Goal: Information Seeking & Learning: Learn about a topic

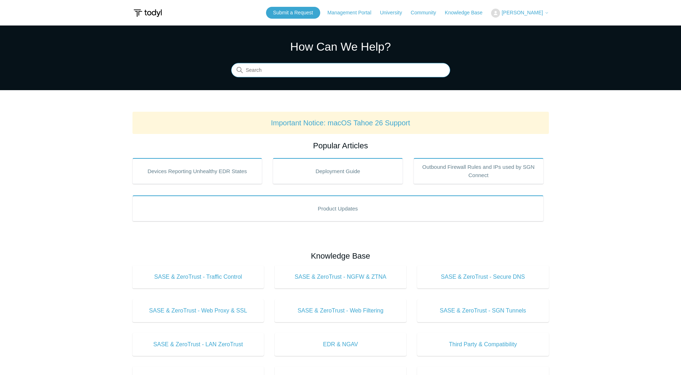
click at [297, 66] on input "Search" at bounding box center [340, 70] width 219 height 14
type input "soc"
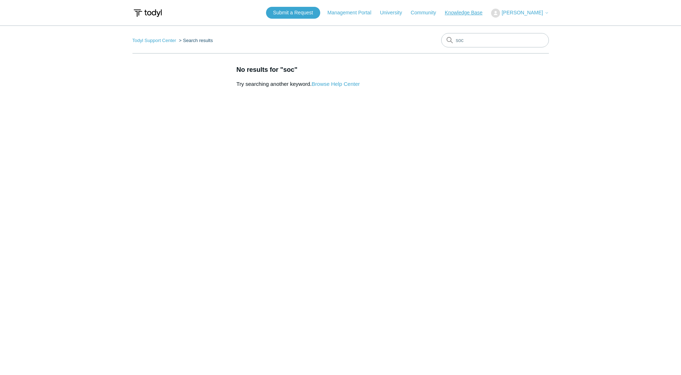
click at [471, 11] on link "Knowledge Base" at bounding box center [467, 13] width 45 height 8
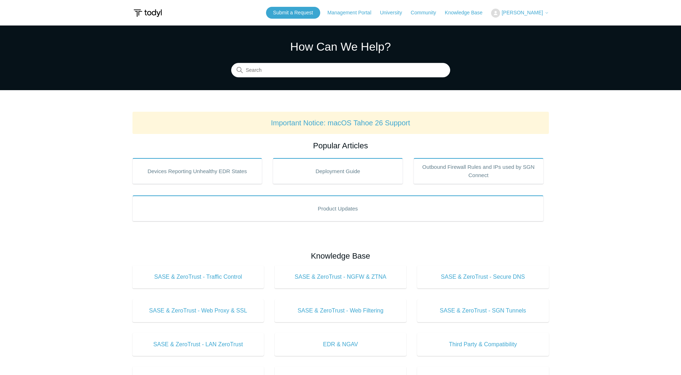
click at [107, 117] on main "Todyl Support Center How Can We Help? Search Important Notice: macOS Tahoe 26 S…" at bounding box center [340, 335] width 681 height 621
click at [592, 160] on main "Todyl Support Center How Can We Help? Search Important Notice: macOS Tahoe 26 S…" at bounding box center [340, 335] width 681 height 621
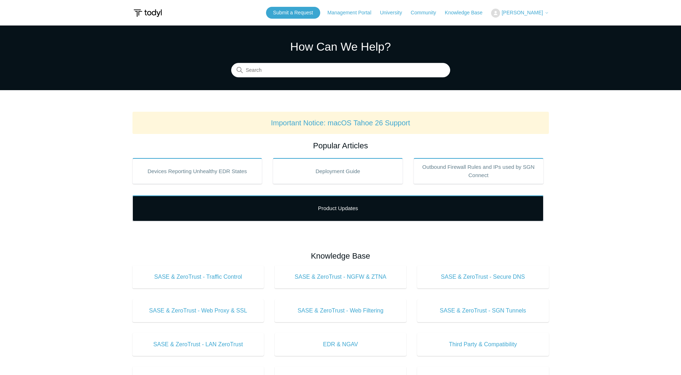
scroll to position [179, 0]
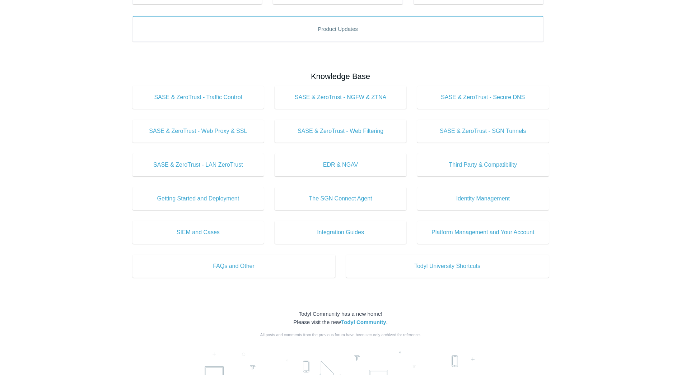
click at [574, 215] on main "Todyl Support Center How Can We Help? Search Important Notice: macOS Tahoe 26 S…" at bounding box center [340, 156] width 681 height 621
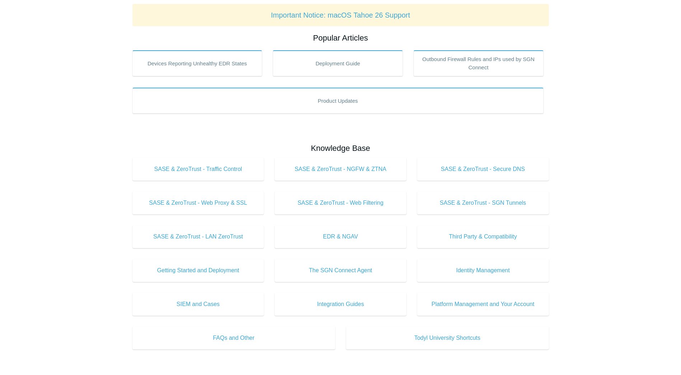
scroll to position [0, 0]
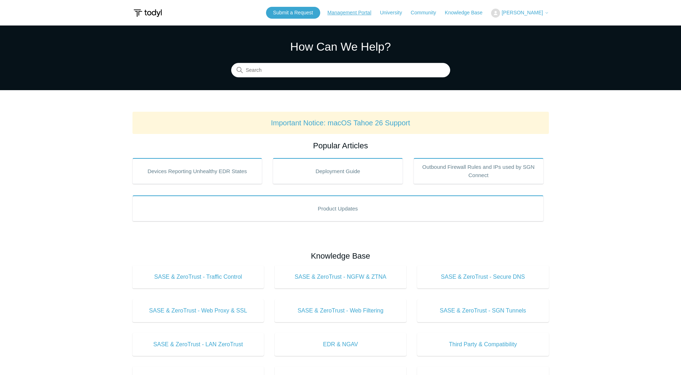
click at [338, 12] on link "Management Portal" at bounding box center [352, 13] width 51 height 8
